Goal: Task Accomplishment & Management: Use online tool/utility

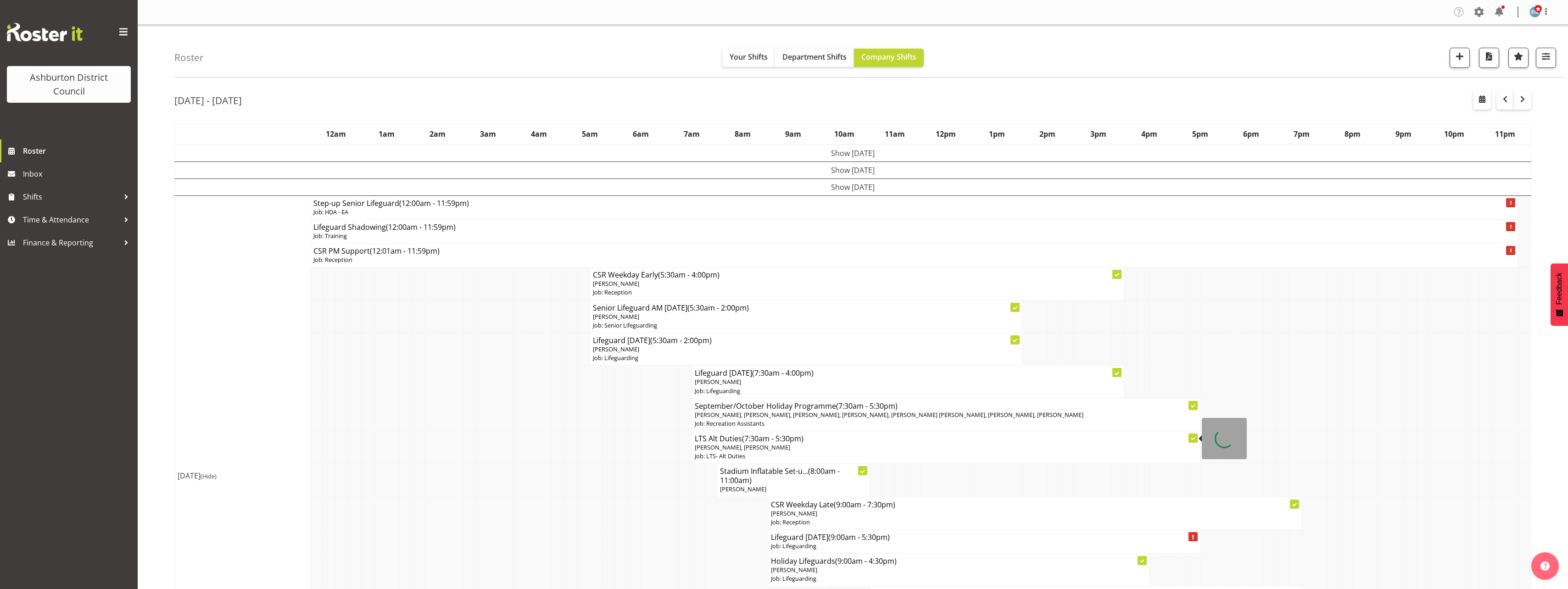
click at [663, 483] on td at bounding box center [660, 480] width 13 height 33
click at [813, 190] on td "Show [DATE]" at bounding box center [853, 187] width 1356 height 17
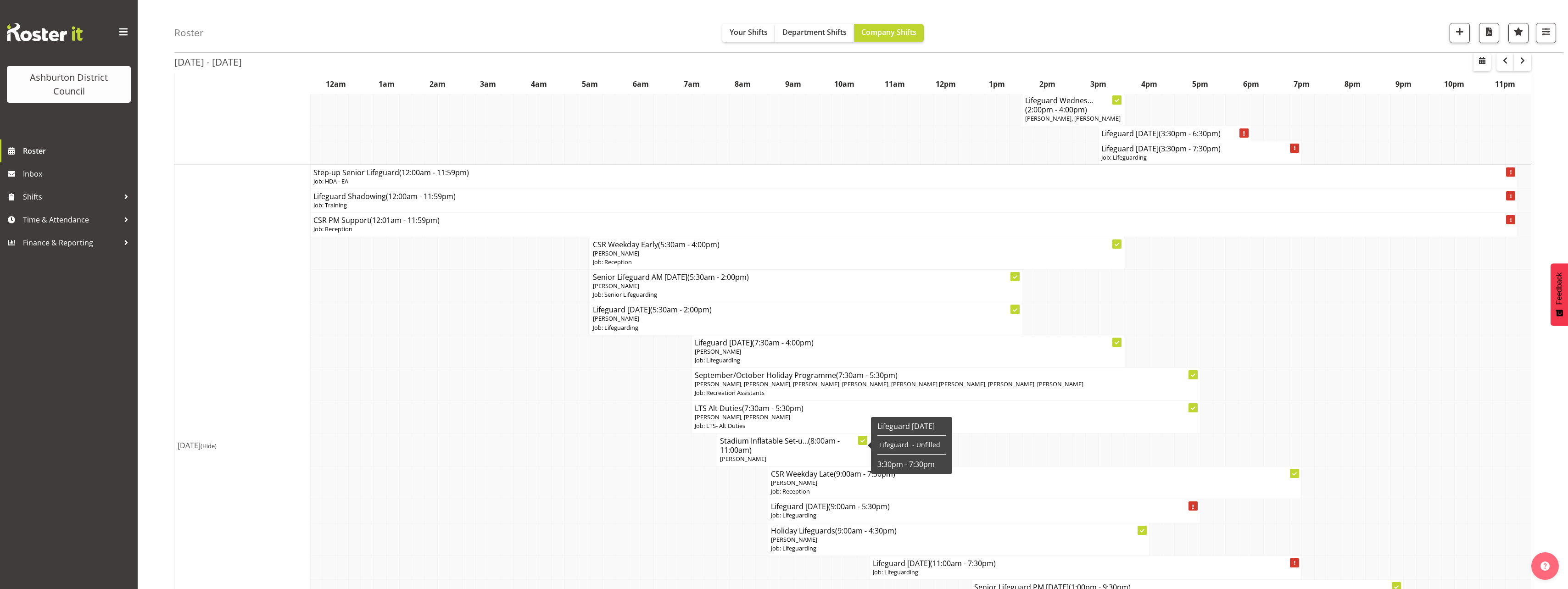
scroll to position [734, 0]
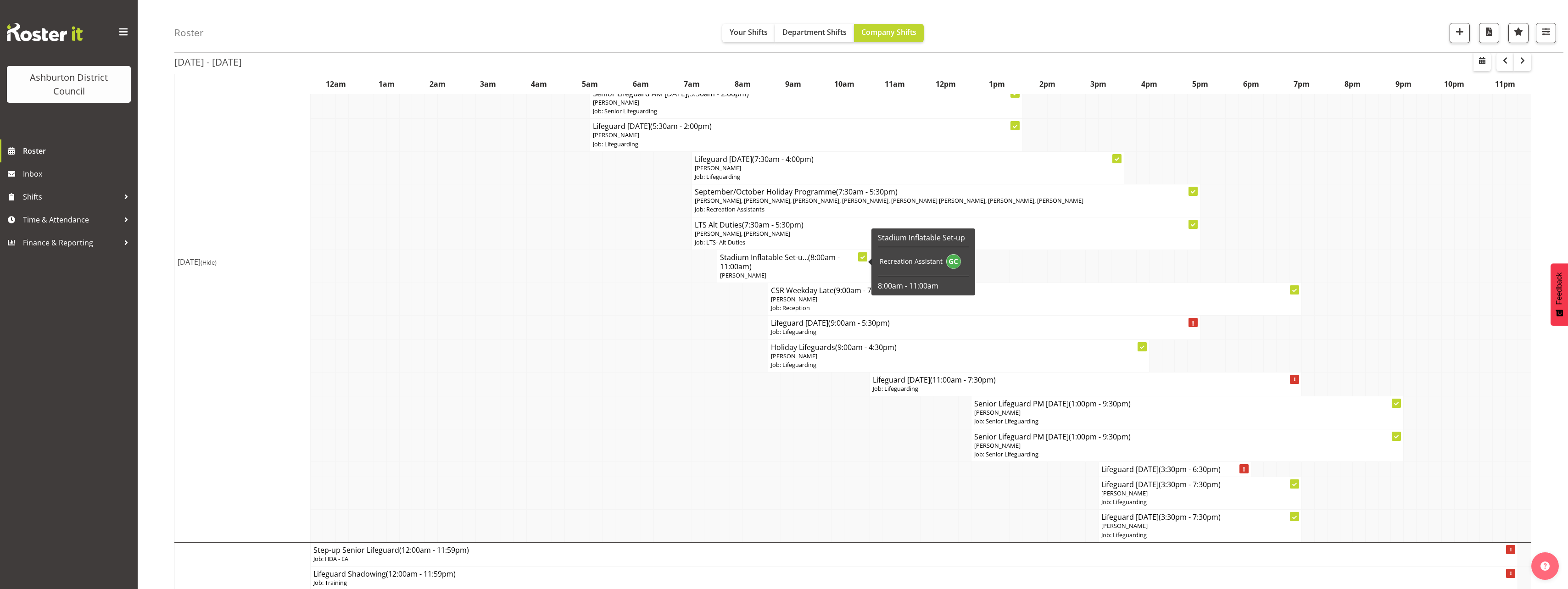
click at [877, 461] on td at bounding box center [875, 445] width 13 height 33
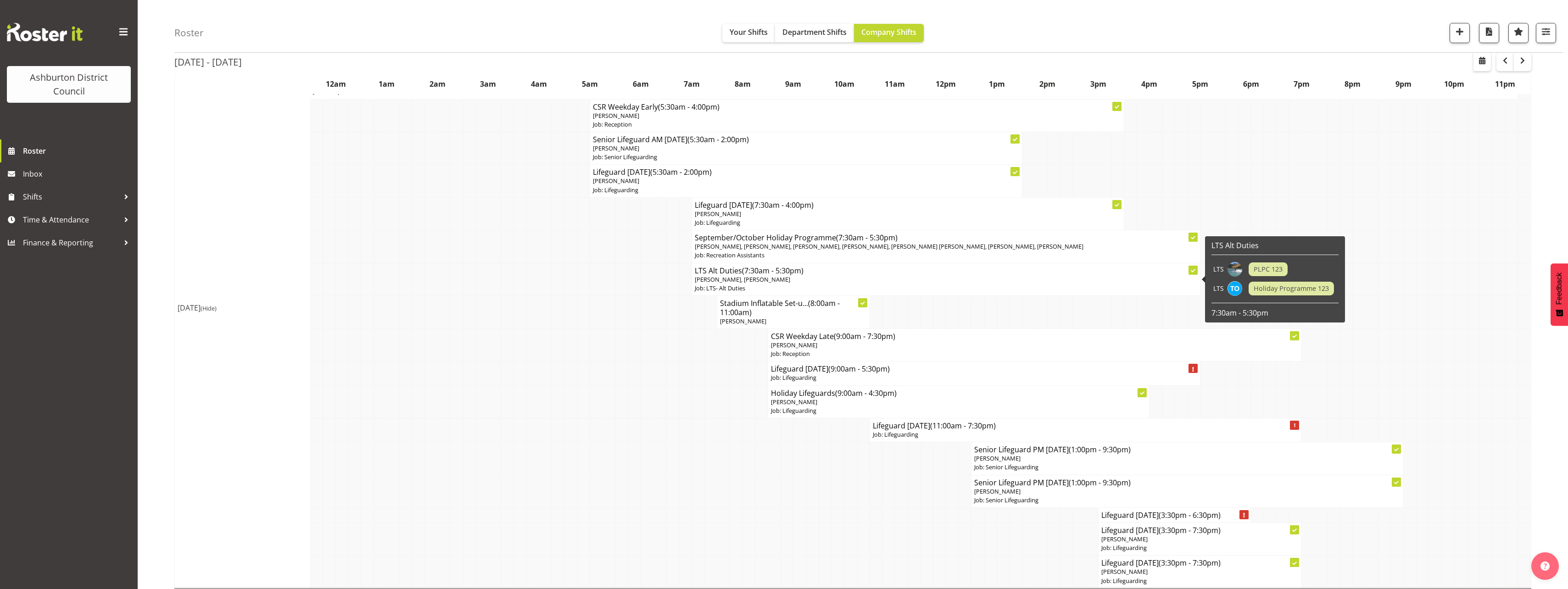
click at [768, 285] on p "Job: LTS- Alt Duties" at bounding box center [946, 288] width 503 height 8
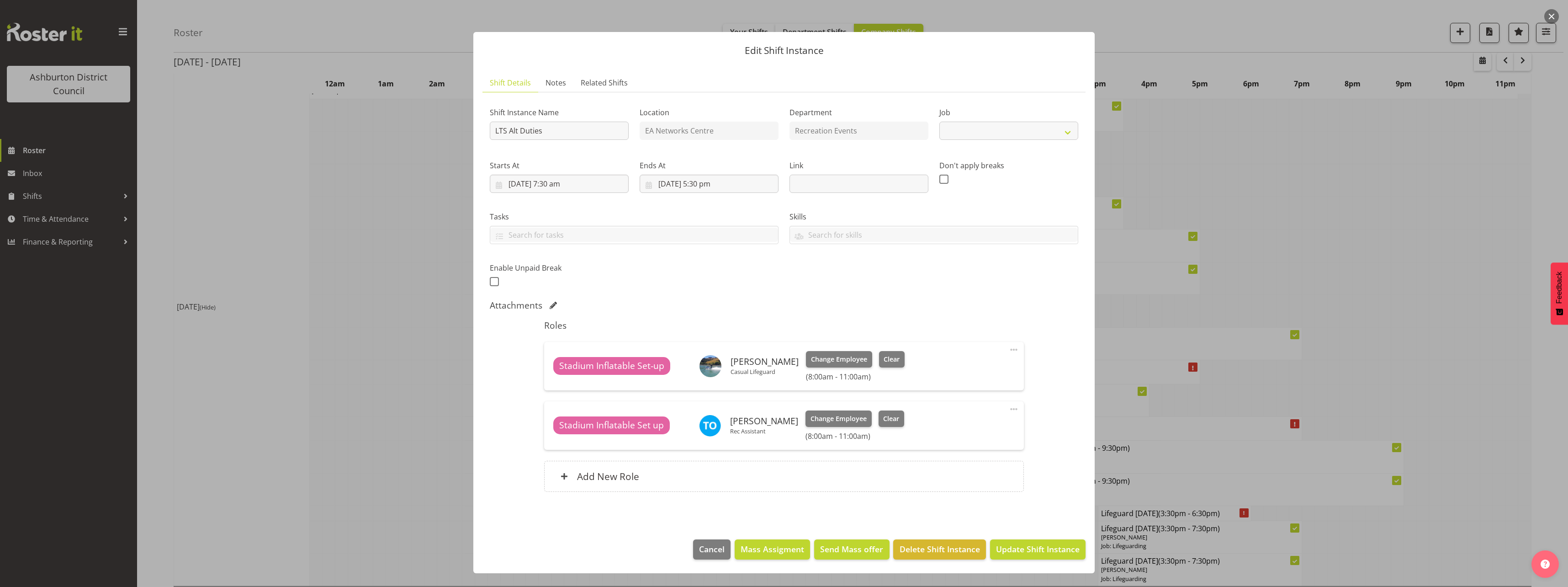
select select "10256"
click at [335, 305] on div at bounding box center [784, 294] width 1568 height 587
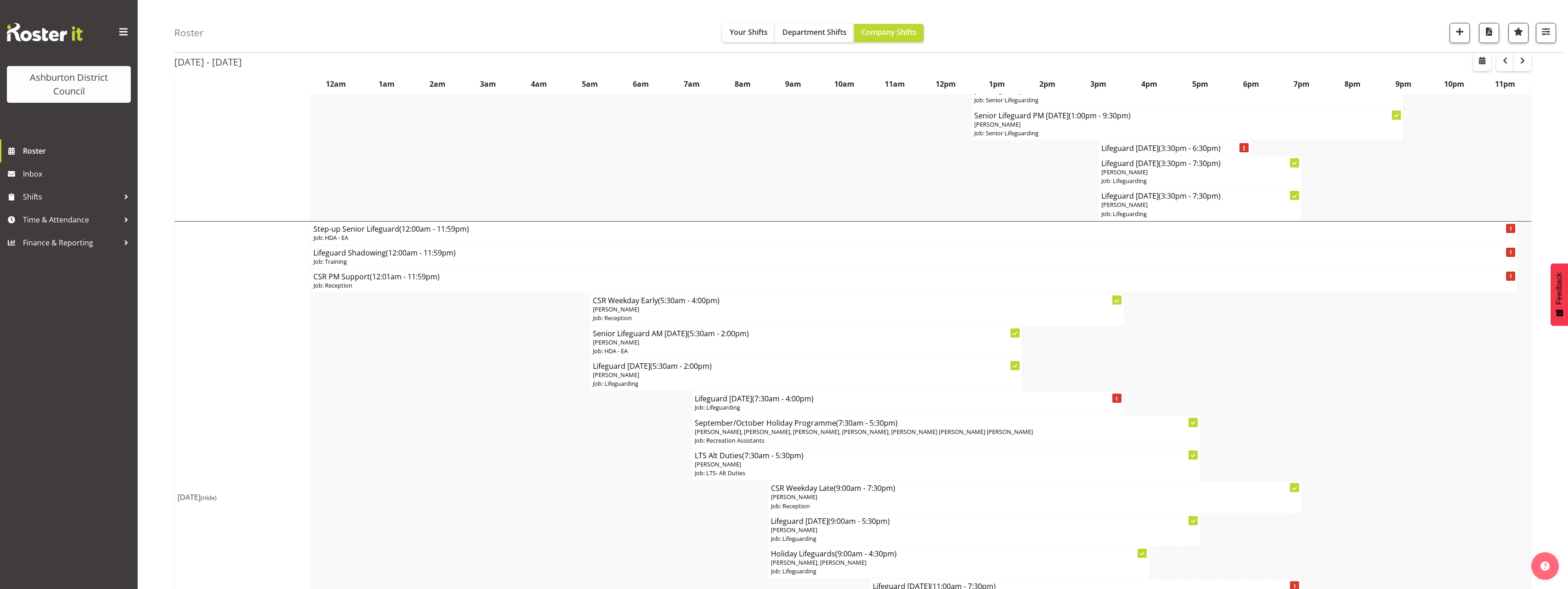
scroll to position [1193, 0]
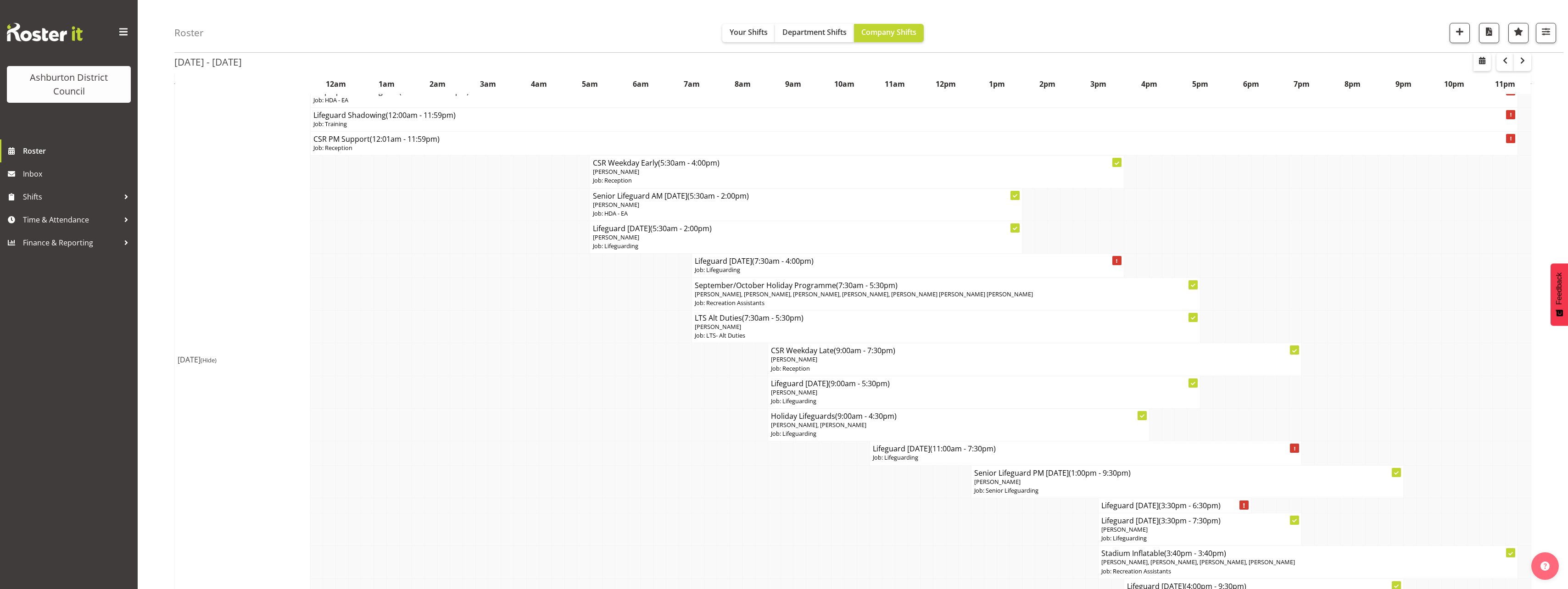
click at [743, 414] on td at bounding box center [749, 425] width 13 height 33
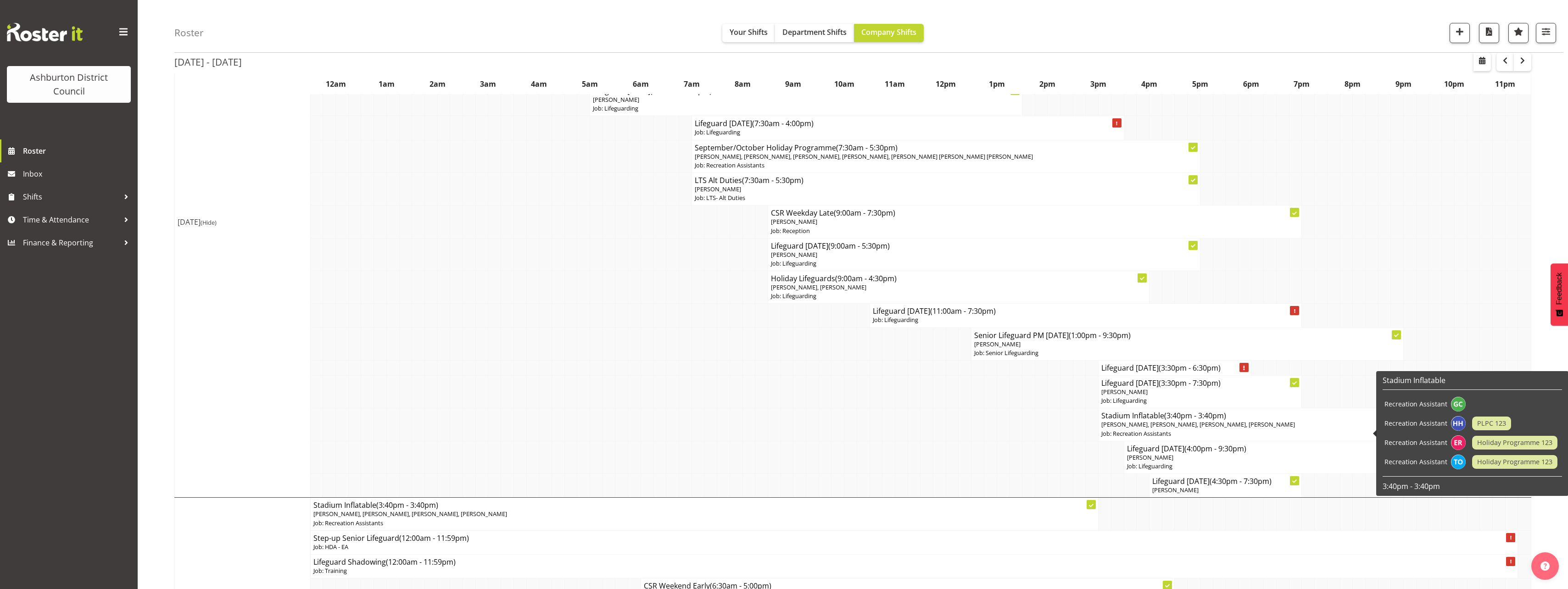
click at [996, 429] on td at bounding box center [990, 425] width 13 height 33
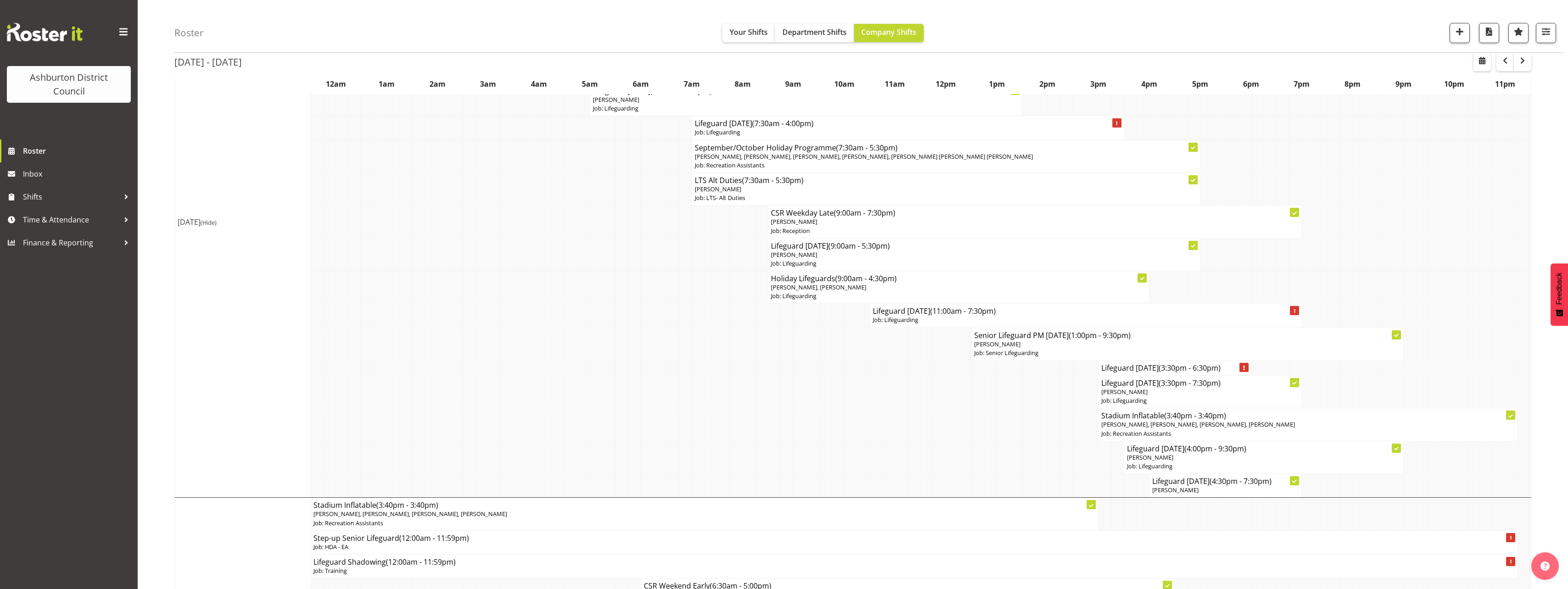
scroll to position [1422, 0]
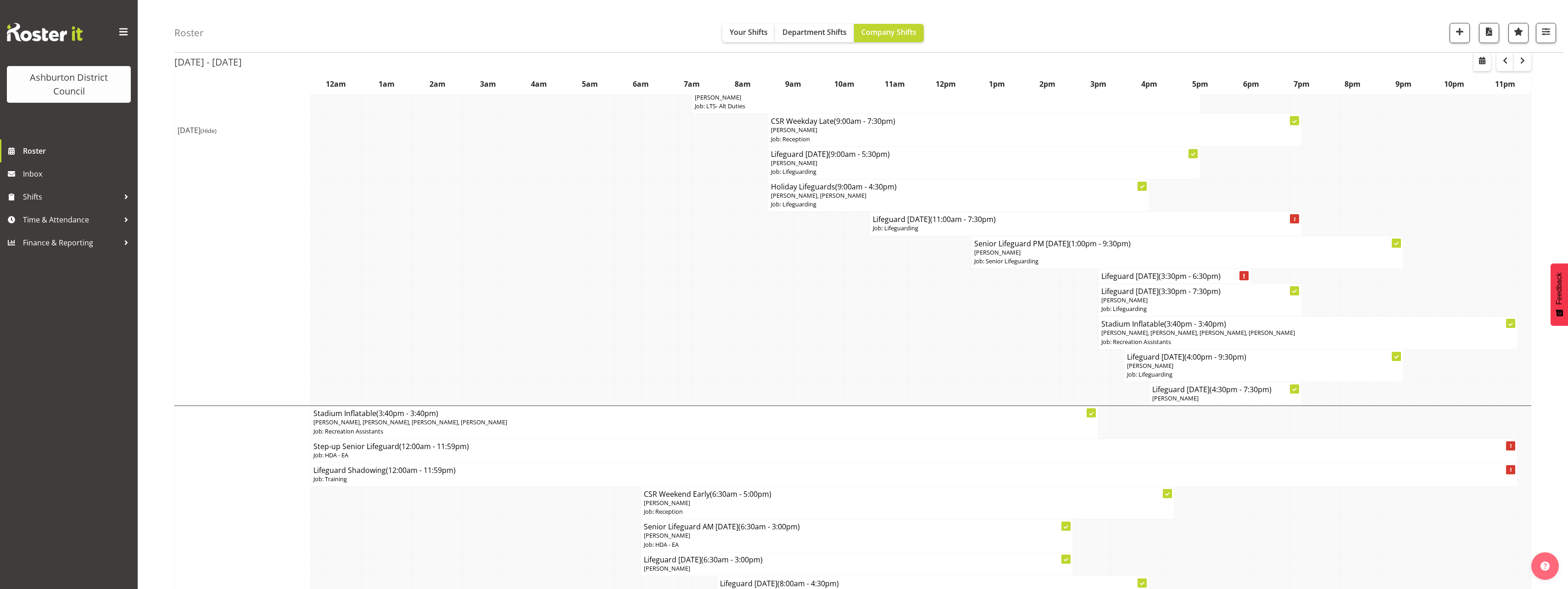
click at [935, 385] on td at bounding box center [939, 394] width 13 height 23
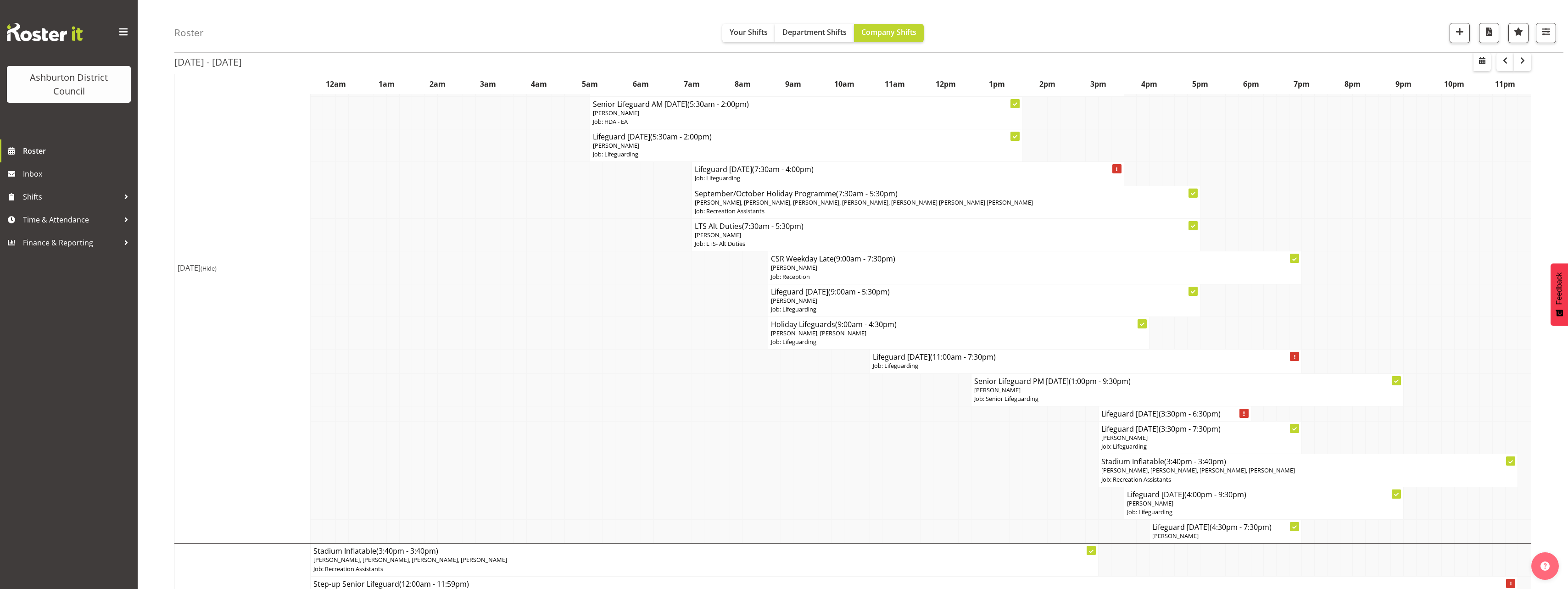
click at [644, 357] on td at bounding box center [646, 362] width 13 height 23
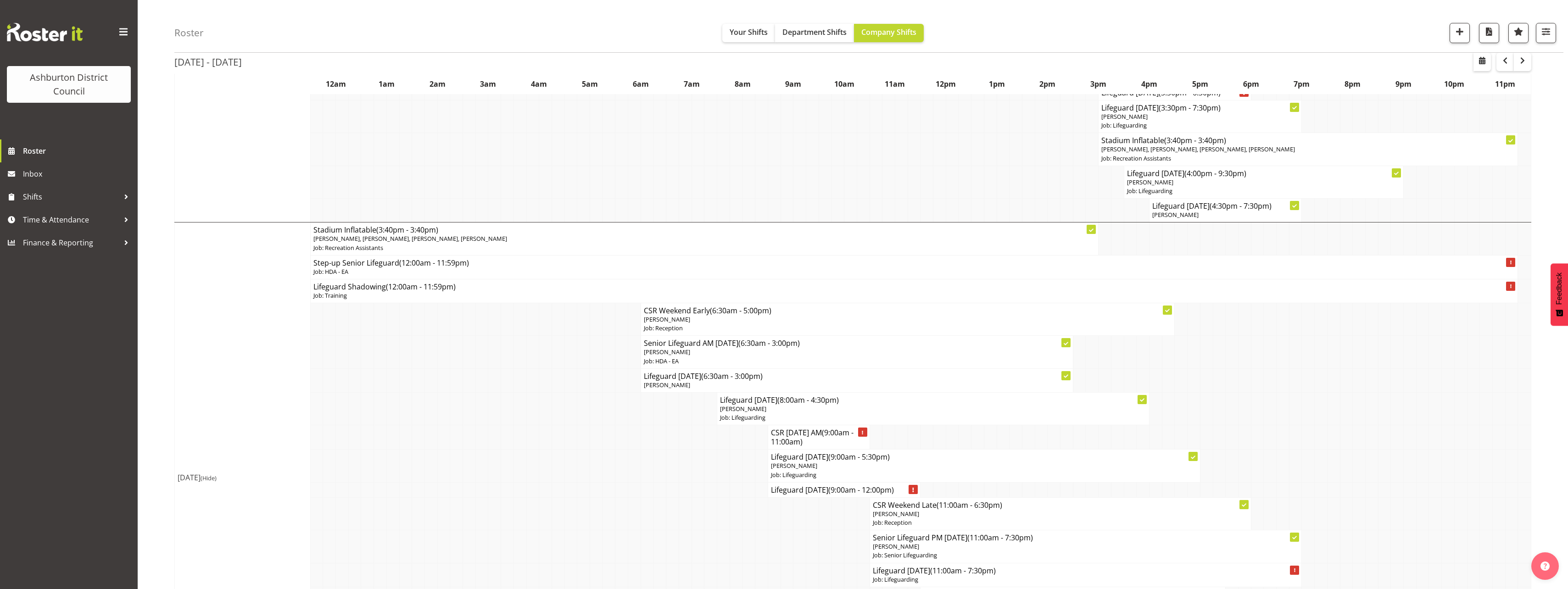
scroll to position [1789, 0]
